Goal: Information Seeking & Learning: Find specific page/section

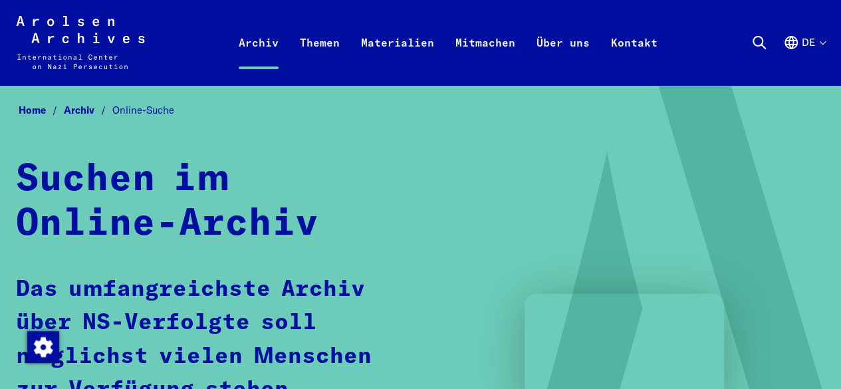
click at [259, 281] on p "Das umfangreichste Archiv über NS-Verfolgte soll möglichst vielen Menschen zur …" at bounding box center [206, 373] width 381 height 201
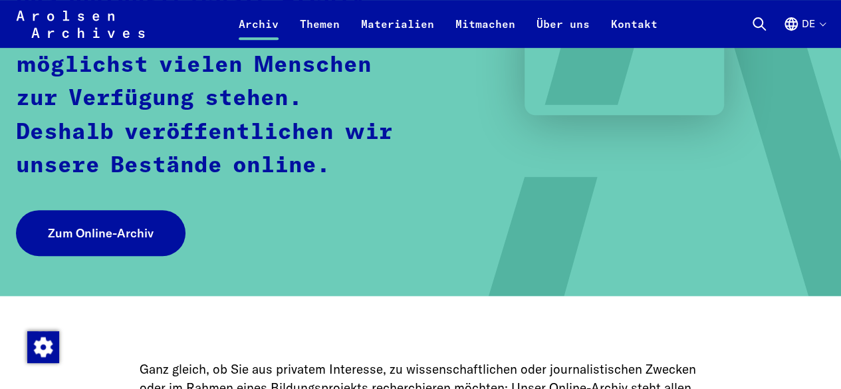
scroll to position [292, 0]
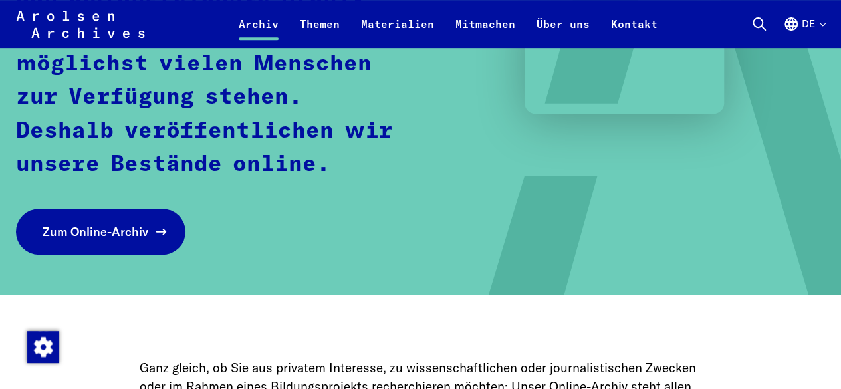
click at [80, 252] on link "Zum Online-Archiv" at bounding box center [100, 232] width 169 height 46
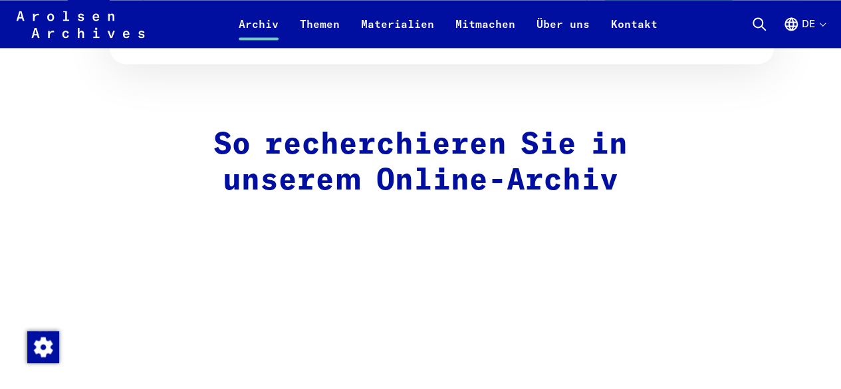
scroll to position [998, 0]
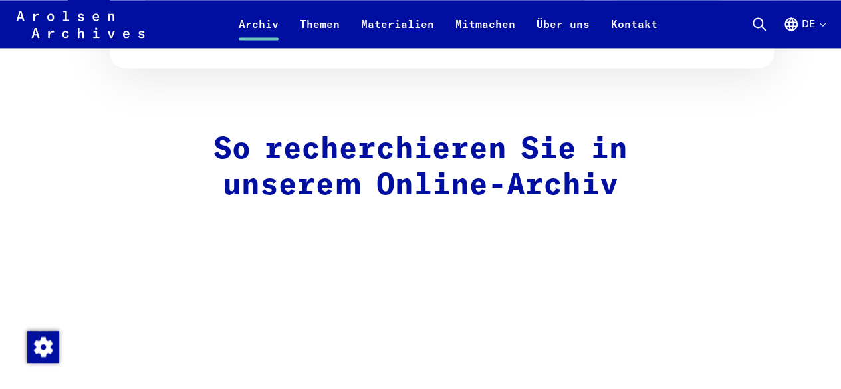
drag, startPoint x: 825, startPoint y: 139, endPoint x: 831, endPoint y: 135, distance: 7.2
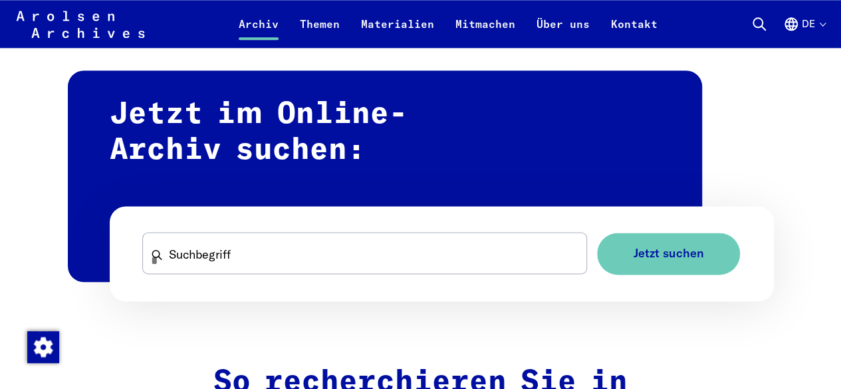
drag, startPoint x: 850, startPoint y: 134, endPoint x: 791, endPoint y: 112, distance: 63.1
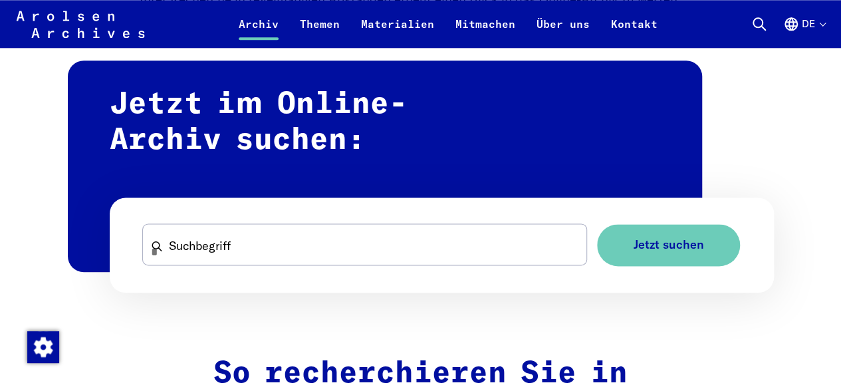
click at [372, 276] on form "Suchbegriff Jetzt suchen" at bounding box center [442, 244] width 664 height 95
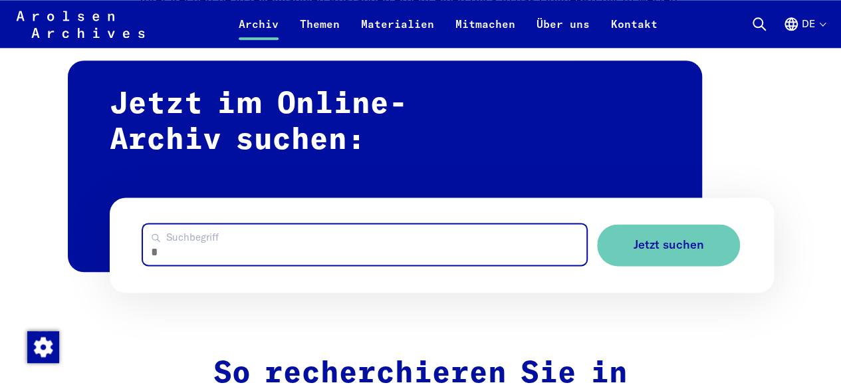
click at [346, 257] on input "Suchbegriff" at bounding box center [364, 244] width 443 height 41
click at [597, 224] on button "Jetzt suchen" at bounding box center [668, 245] width 143 height 42
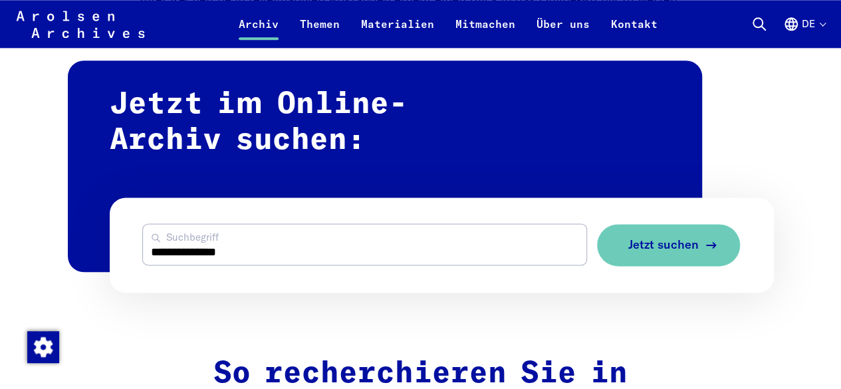
click at [682, 235] on button "Jetzt suchen" at bounding box center [668, 245] width 143 height 42
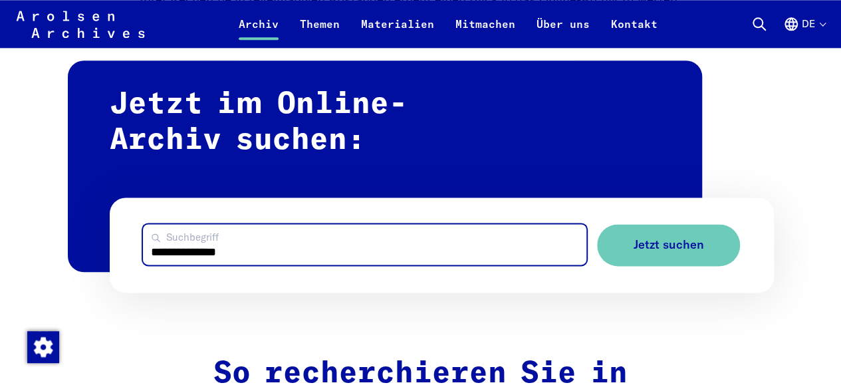
click at [263, 252] on input "**********" at bounding box center [364, 244] width 443 height 41
type input "*"
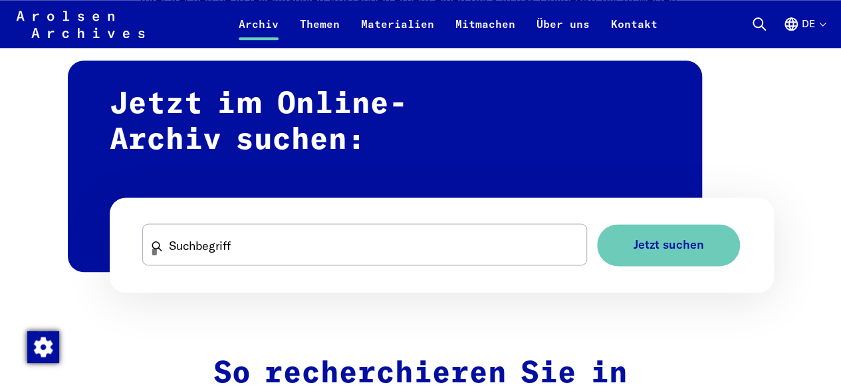
click at [46, 344] on img "Zustimmung ändern" at bounding box center [43, 347] width 32 height 32
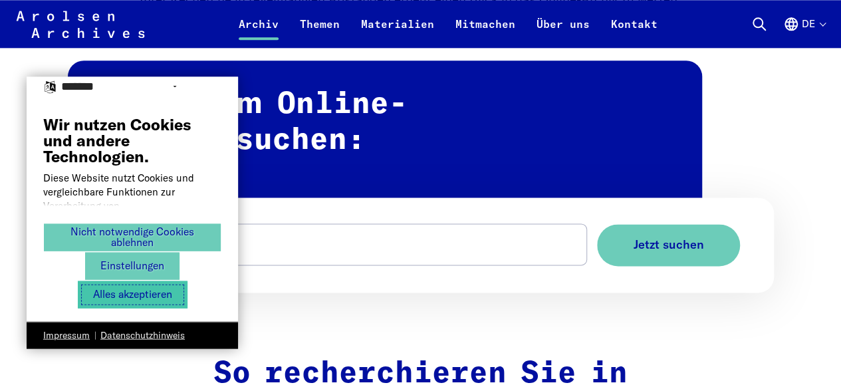
click at [170, 294] on button "Alles akzeptieren" at bounding box center [133, 293] width 110 height 27
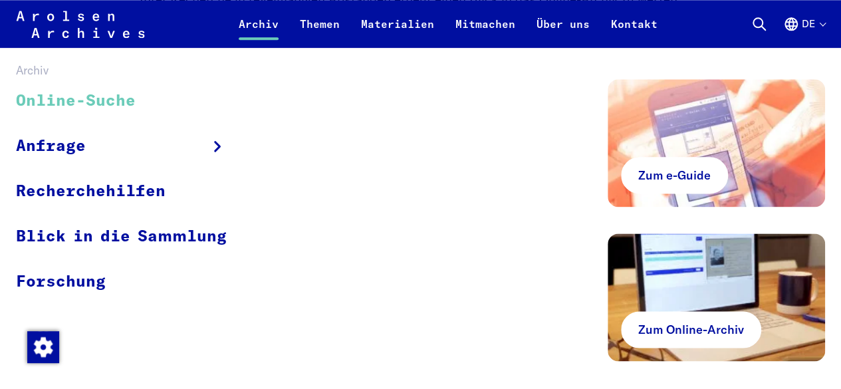
click at [259, 25] on link "Archiv" at bounding box center [258, 32] width 61 height 32
